Goal: Navigation & Orientation: Understand site structure

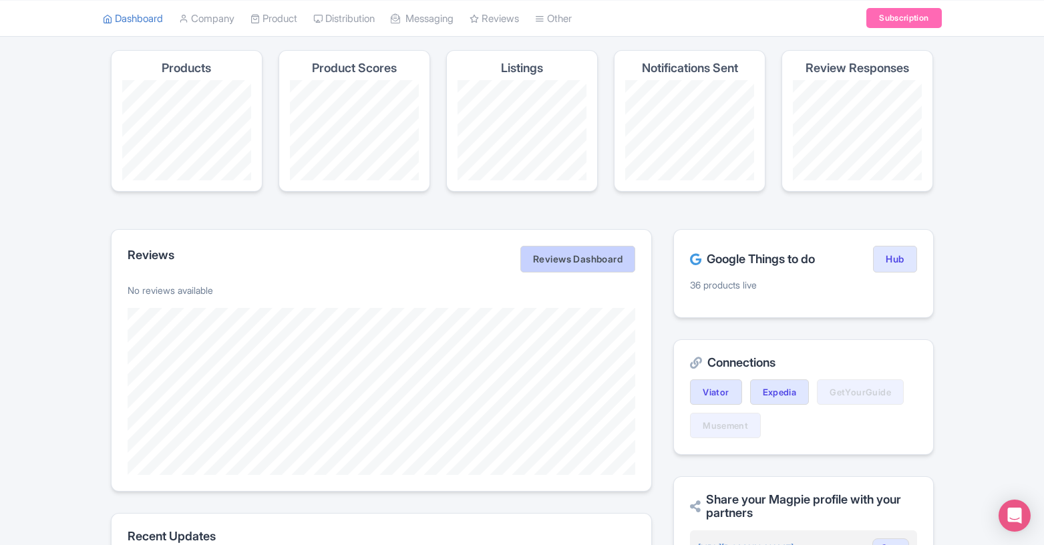
scroll to position [73, 0]
click at [568, 263] on link "Reviews Dashboard" at bounding box center [577, 261] width 115 height 27
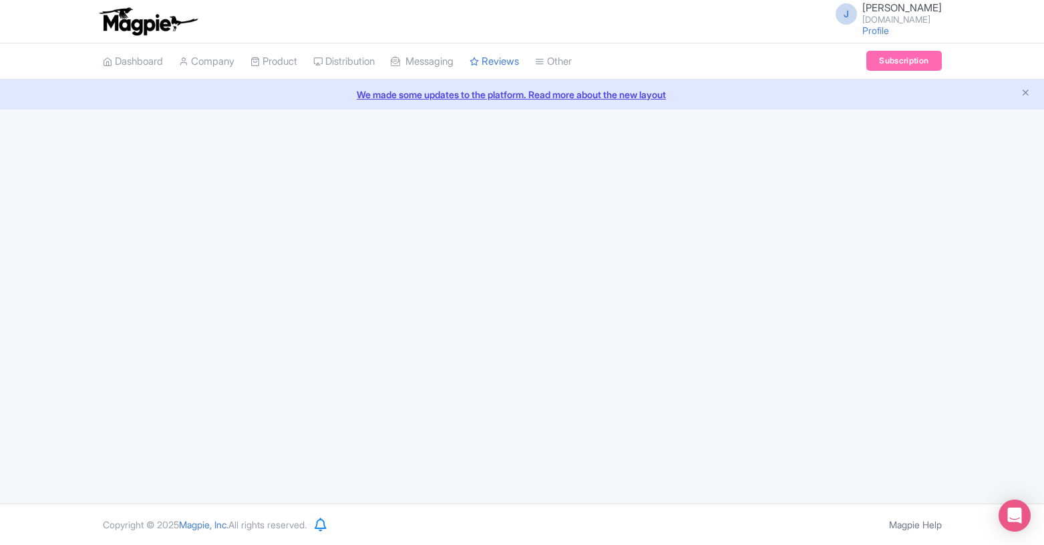
click at [579, 94] on link "We made some updates to the platform. Read more about the new layout" at bounding box center [522, 94] width 1028 height 14
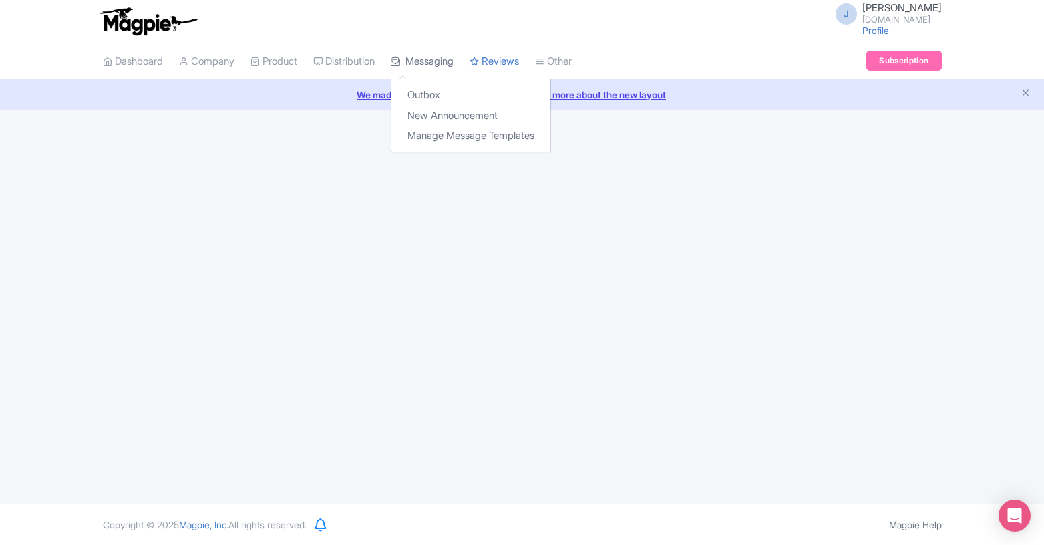
click at [449, 63] on link "Messaging" at bounding box center [422, 61] width 63 height 37
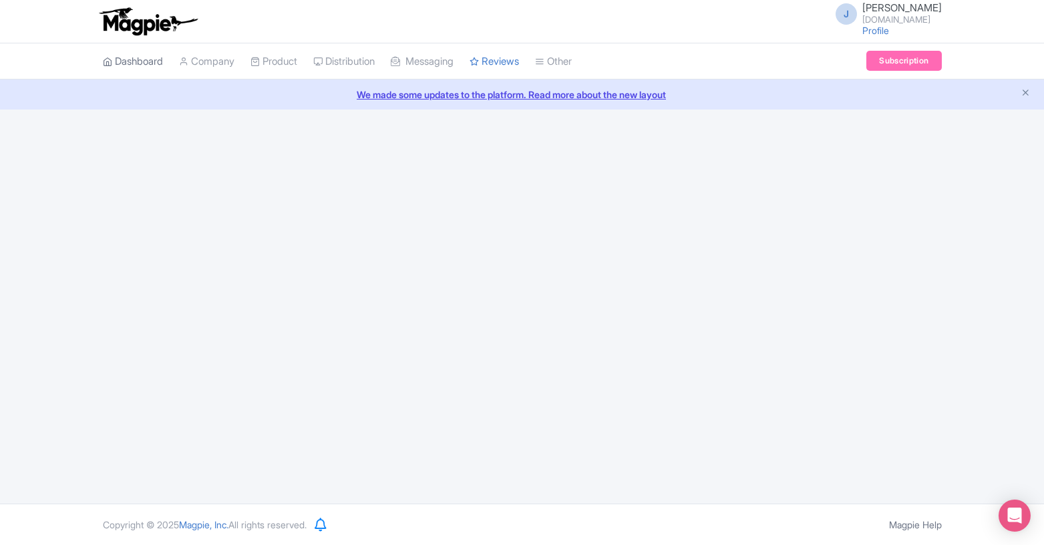
click at [122, 61] on link "Dashboard" at bounding box center [133, 61] width 60 height 37
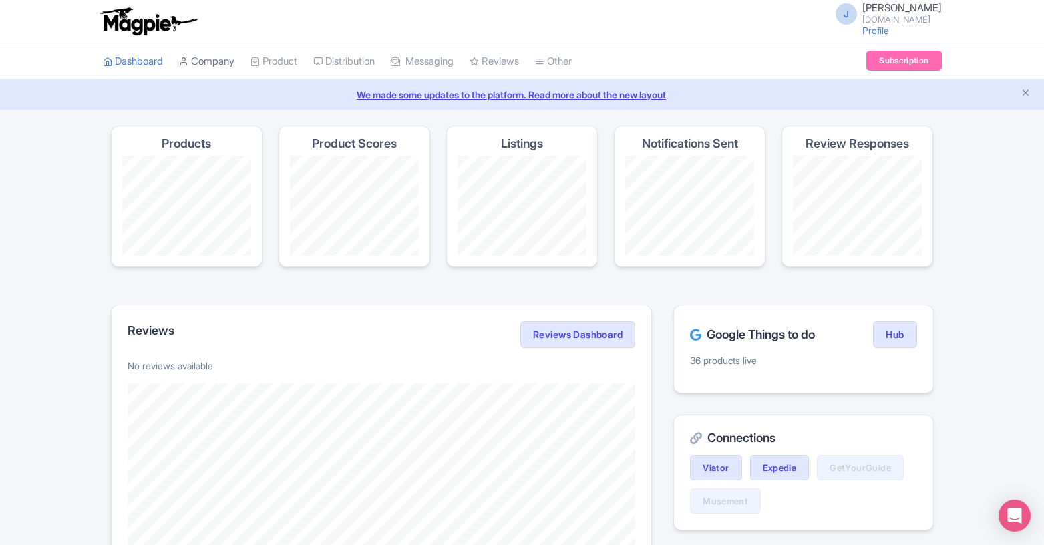
click at [233, 70] on link "Company" at bounding box center [206, 61] width 55 height 37
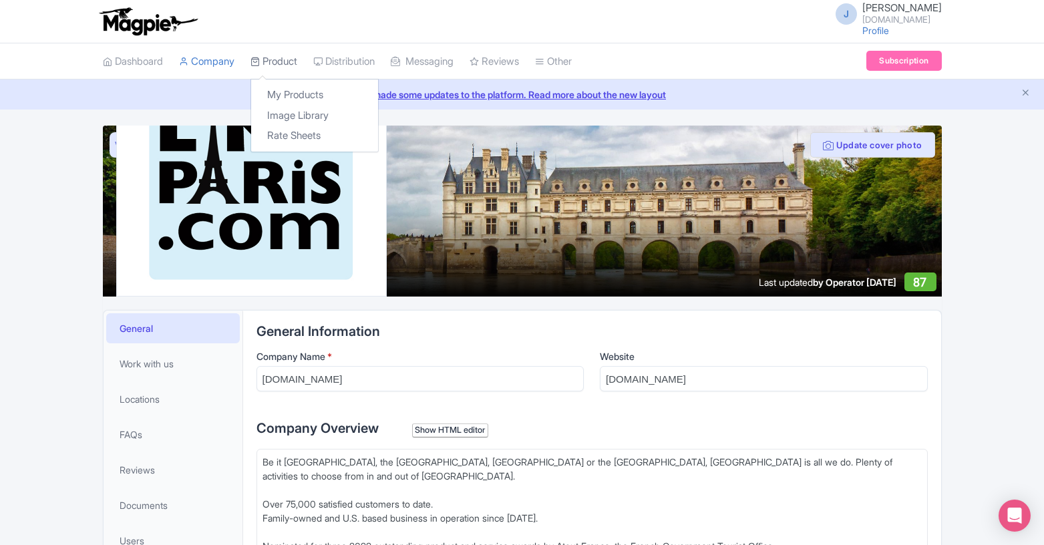
click at [283, 58] on link "Product" at bounding box center [273, 61] width 47 height 37
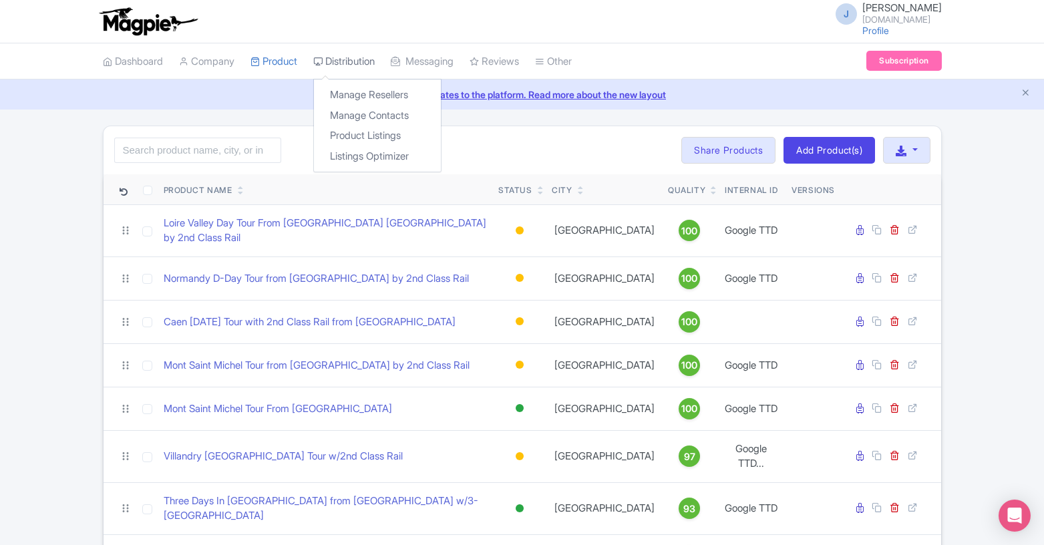
click at [356, 64] on link "Distribution" at bounding box center [343, 61] width 61 height 37
